Goal: Navigation & Orientation: Find specific page/section

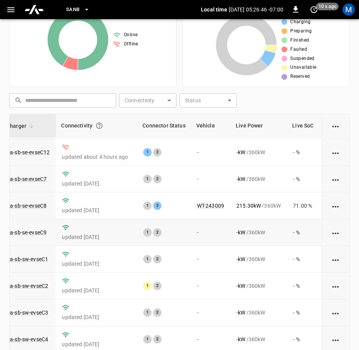
scroll to position [0, 63]
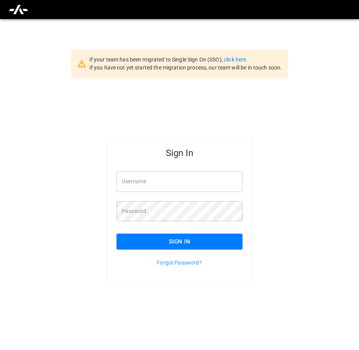
type input "**********"
click at [200, 247] on button "Sign In" at bounding box center [179, 242] width 126 height 16
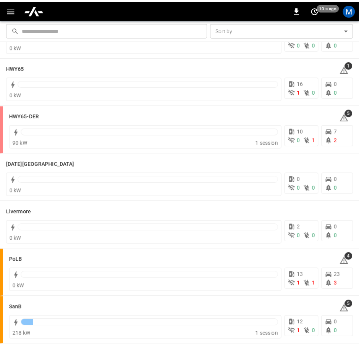
scroll to position [146, 0]
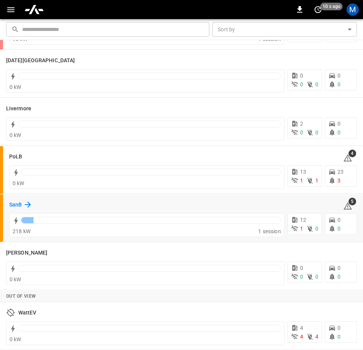
click at [21, 204] on h6 "SanB" at bounding box center [15, 205] width 13 height 8
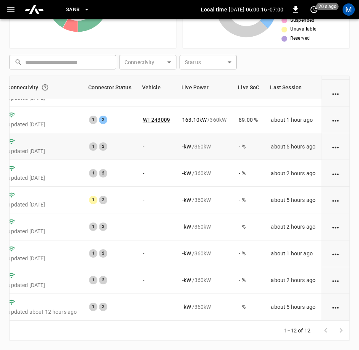
scroll to position [0, 124]
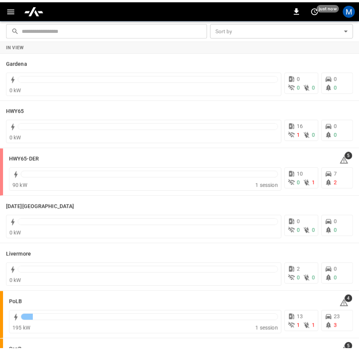
scroll to position [146, 0]
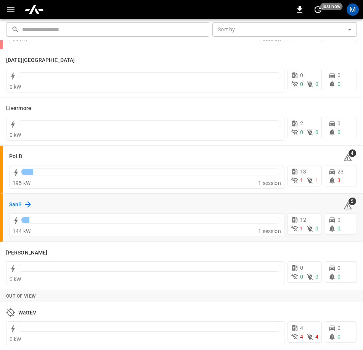
click at [27, 203] on icon at bounding box center [27, 204] width 9 height 9
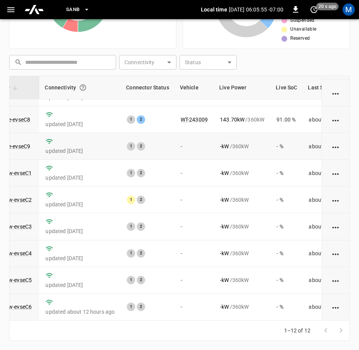
scroll to position [109, 79]
